Goal: Task Accomplishment & Management: Manage account settings

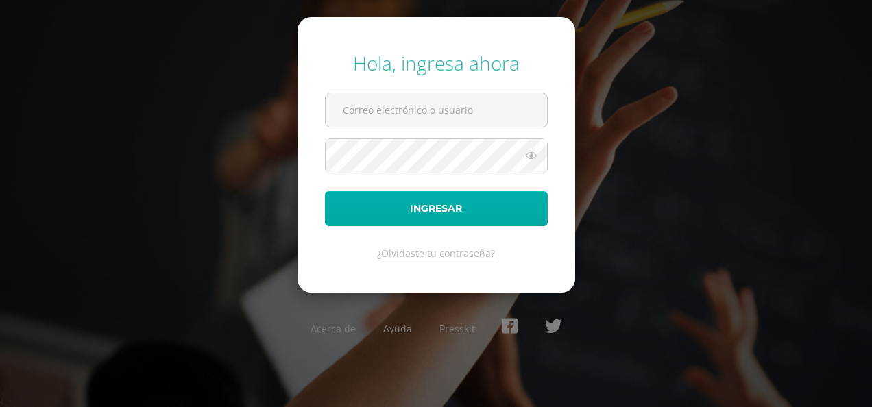
type input "2020009@ps.gt"
click at [478, 210] on button "Ingresar" at bounding box center [436, 208] width 223 height 35
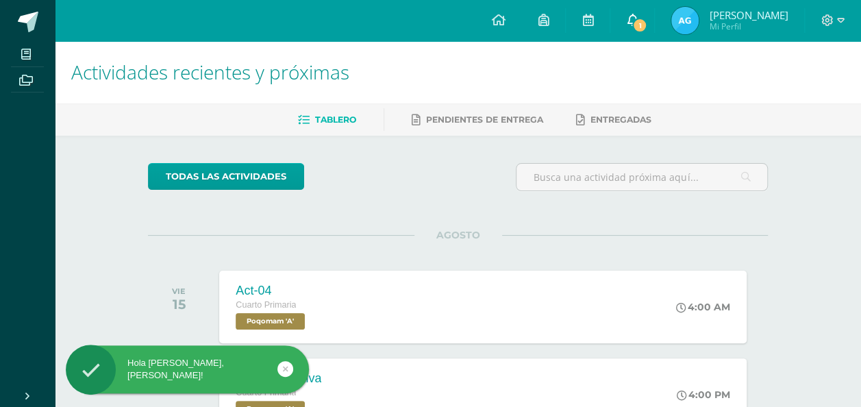
click at [633, 19] on icon at bounding box center [632, 20] width 11 height 12
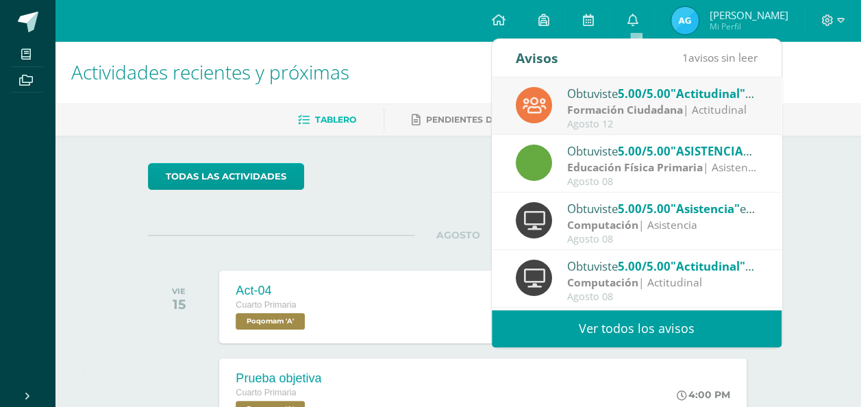
click at [672, 328] on link "Ver todos los avisos" at bounding box center [637, 329] width 290 height 38
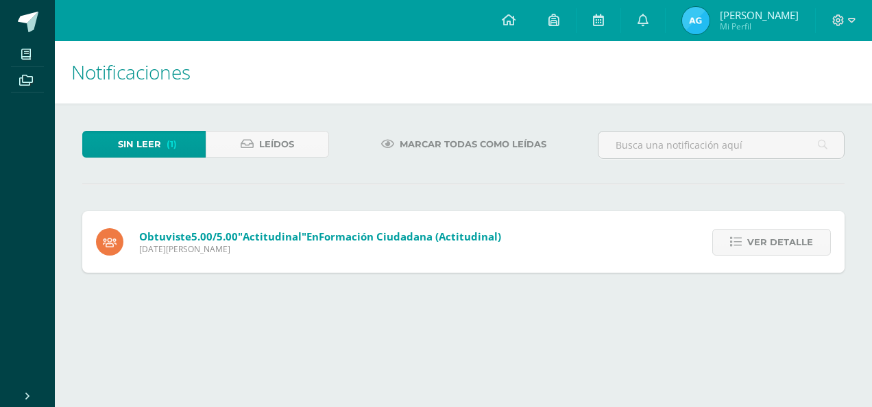
click at [700, 11] on img at bounding box center [695, 20] width 27 height 27
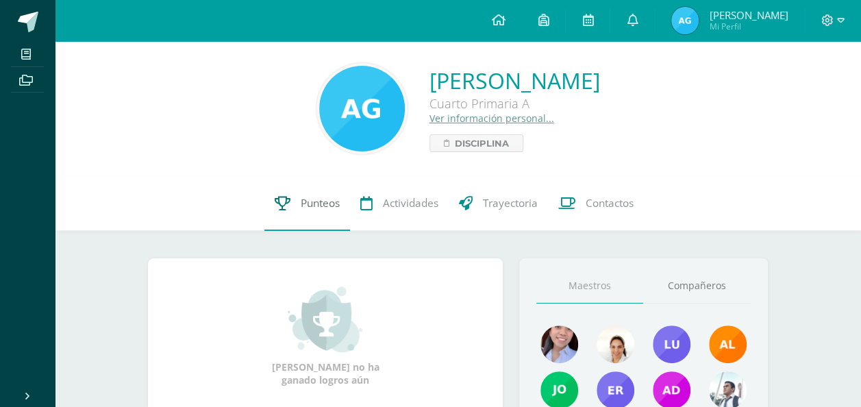
click at [328, 199] on span "Punteos" at bounding box center [320, 203] width 39 height 14
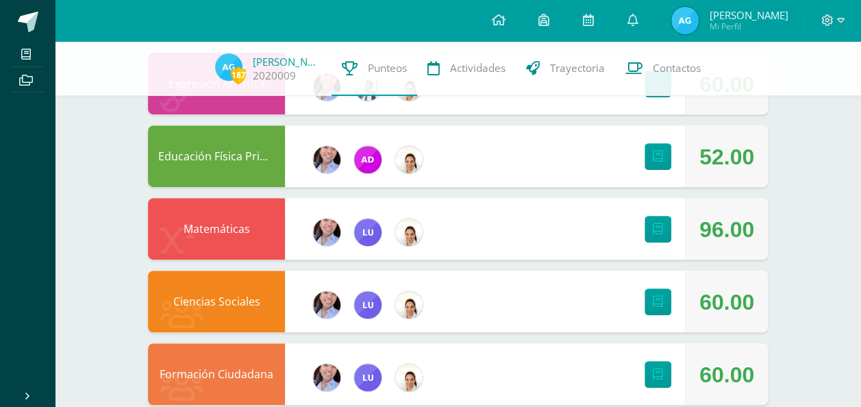
scroll to position [217, 0]
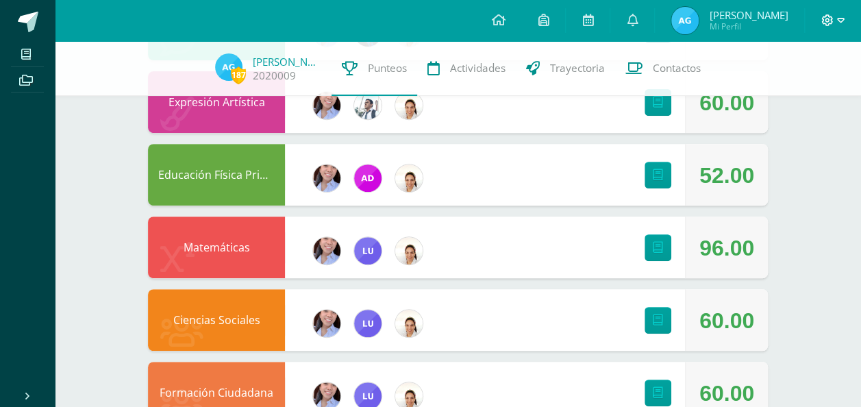
click at [829, 14] on span at bounding box center [833, 20] width 23 height 15
click at [781, 90] on span "Cerrar sesión" at bounding box center [798, 93] width 62 height 13
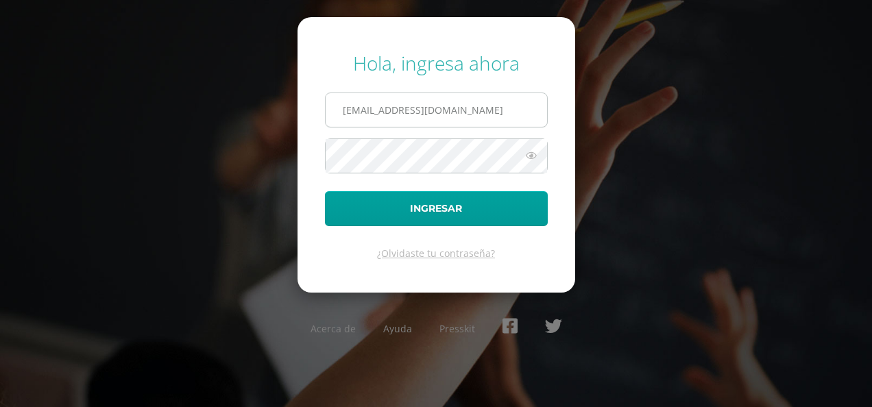
click at [433, 109] on input "[EMAIL_ADDRESS][DOMAIN_NAME]" at bounding box center [436, 110] width 221 height 34
type input "[EMAIL_ADDRESS][DOMAIN_NAME]"
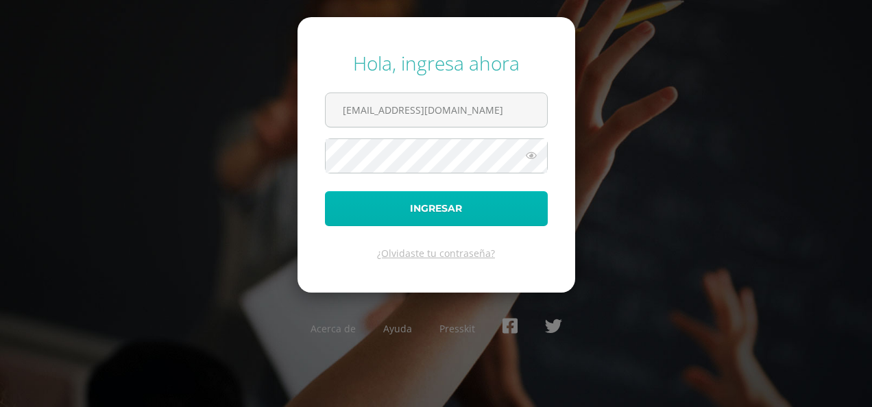
click at [438, 200] on button "Ingresar" at bounding box center [436, 208] width 223 height 35
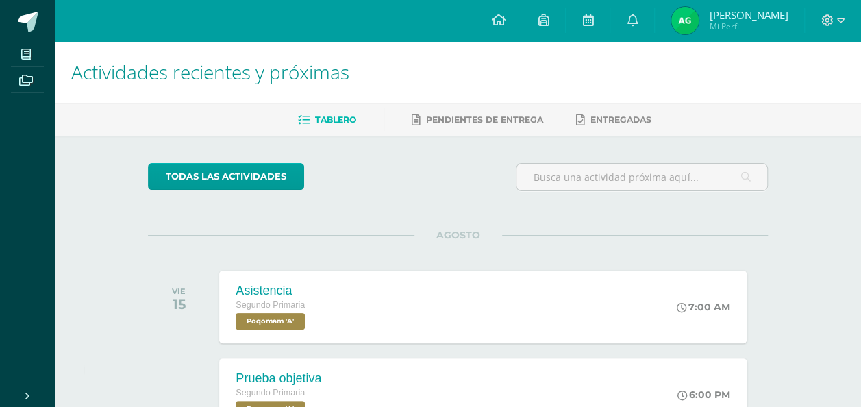
click at [699, 16] on img at bounding box center [685, 20] width 27 height 27
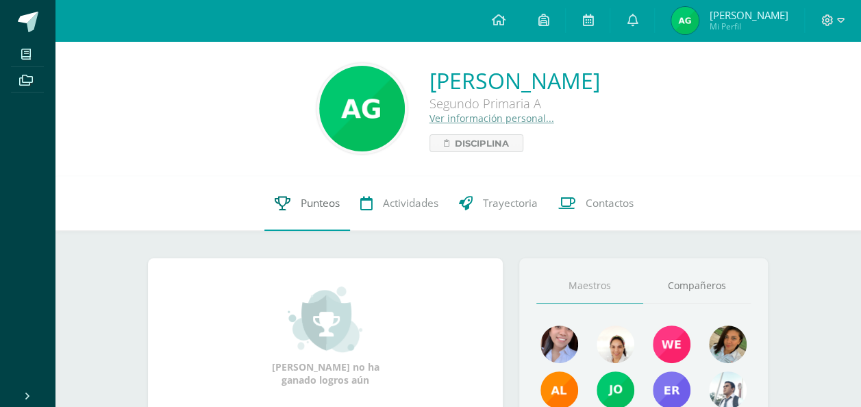
click at [313, 198] on span "Punteos" at bounding box center [320, 203] width 39 height 14
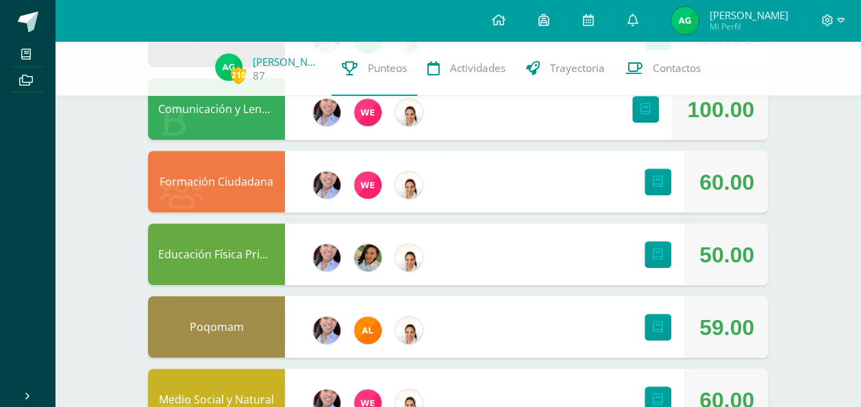
scroll to position [346, 0]
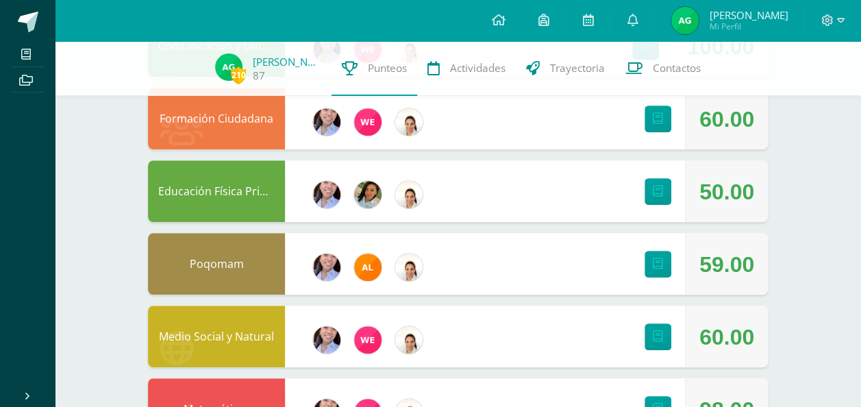
click at [822, 12] on div at bounding box center [833, 20] width 56 height 41
click at [825, 19] on icon at bounding box center [828, 20] width 12 height 12
click at [776, 89] on span "Cerrar sesión" at bounding box center [798, 93] width 62 height 13
